Goal: Ask a question

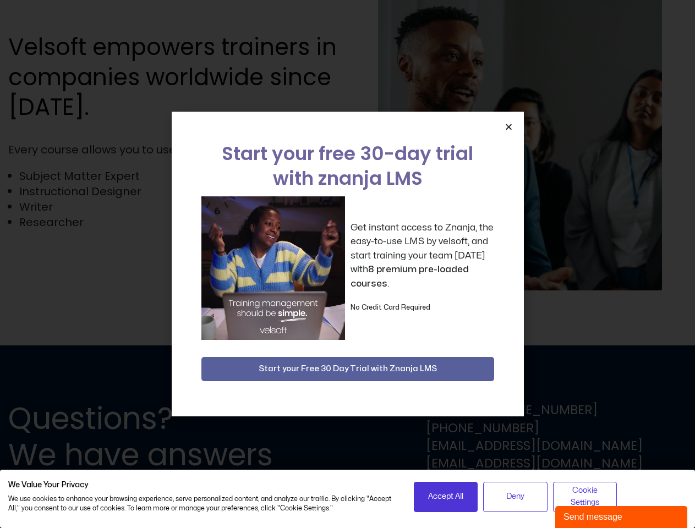
click at [347, 264] on div "Get instant access to Znanja, the easy-to-use LMS by velsoft, and start trainin…" at bounding box center [347, 268] width 293 height 144
click at [508, 127] on icon "Close" at bounding box center [509, 127] width 8 height 8
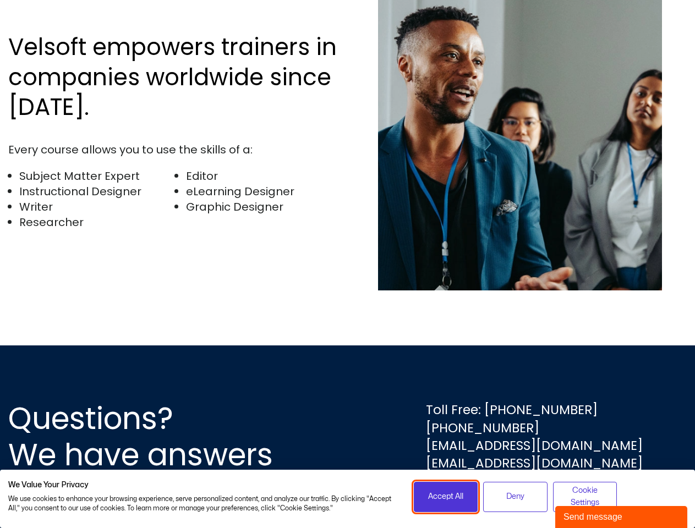
click at [446, 497] on span "Accept All" at bounding box center [445, 497] width 35 height 12
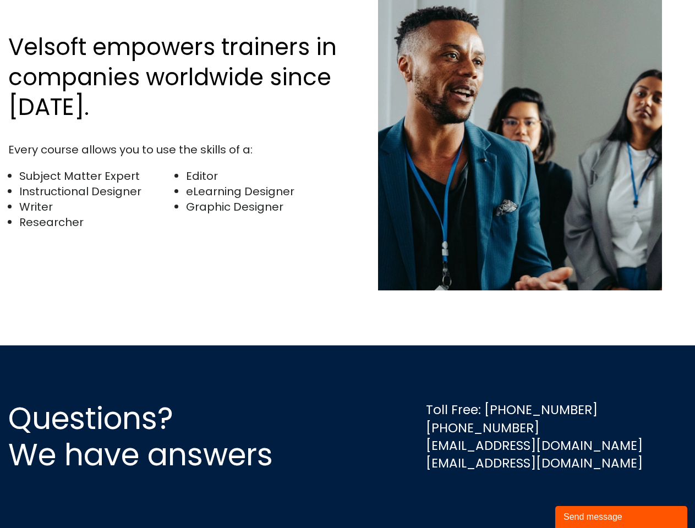
click at [515, 497] on div "Questions? We have answers Toll Free: [PHONE_NUMBER] [PHONE_NUMBER] [EMAIL_ADDR…" at bounding box center [347, 437] width 695 height 183
click at [585, 497] on div "Questions? We have answers Toll Free: [PHONE_NUMBER] [PHONE_NUMBER] [EMAIL_ADDR…" at bounding box center [347, 437] width 695 height 183
click at [621, 517] on div "Send message" at bounding box center [621, 517] width 116 height 13
